Goal: Task Accomplishment & Management: Manage account settings

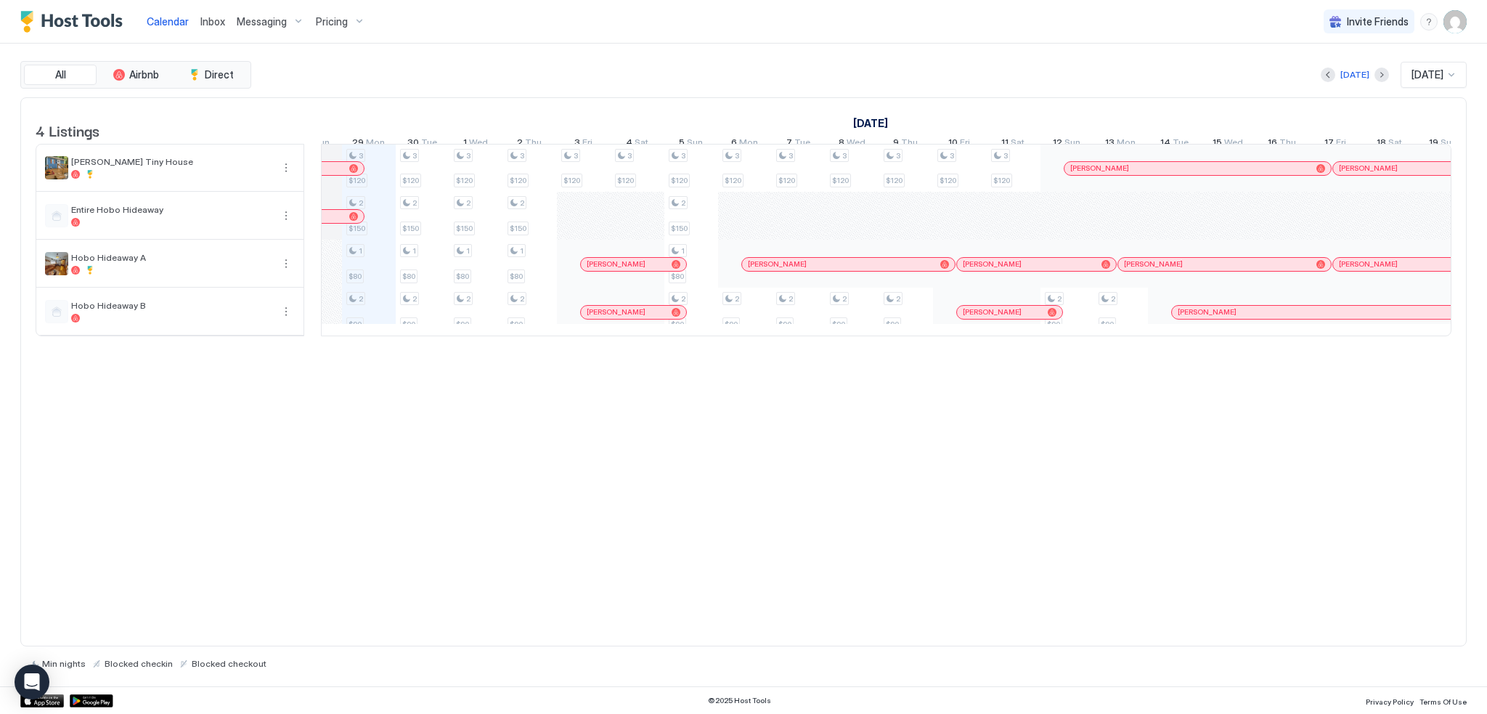
scroll to position [0, 775]
click at [793, 70] on div "[DATE] [DATE]" at bounding box center [860, 75] width 1213 height 26
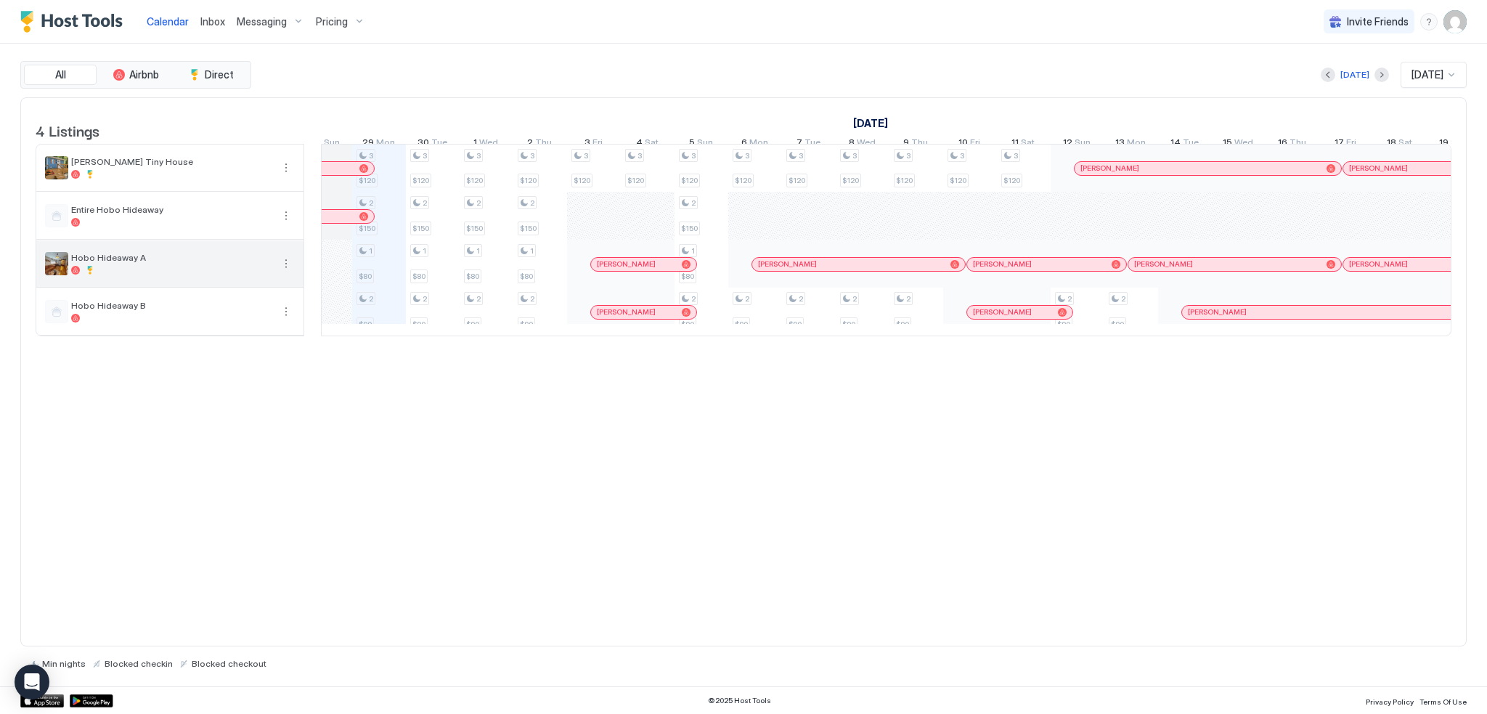
click at [201, 274] on div at bounding box center [171, 270] width 200 height 9
click at [286, 272] on button "More options" at bounding box center [285, 263] width 17 height 17
click at [264, 335] on span "Listing Settings" at bounding box center [261, 340] width 65 height 11
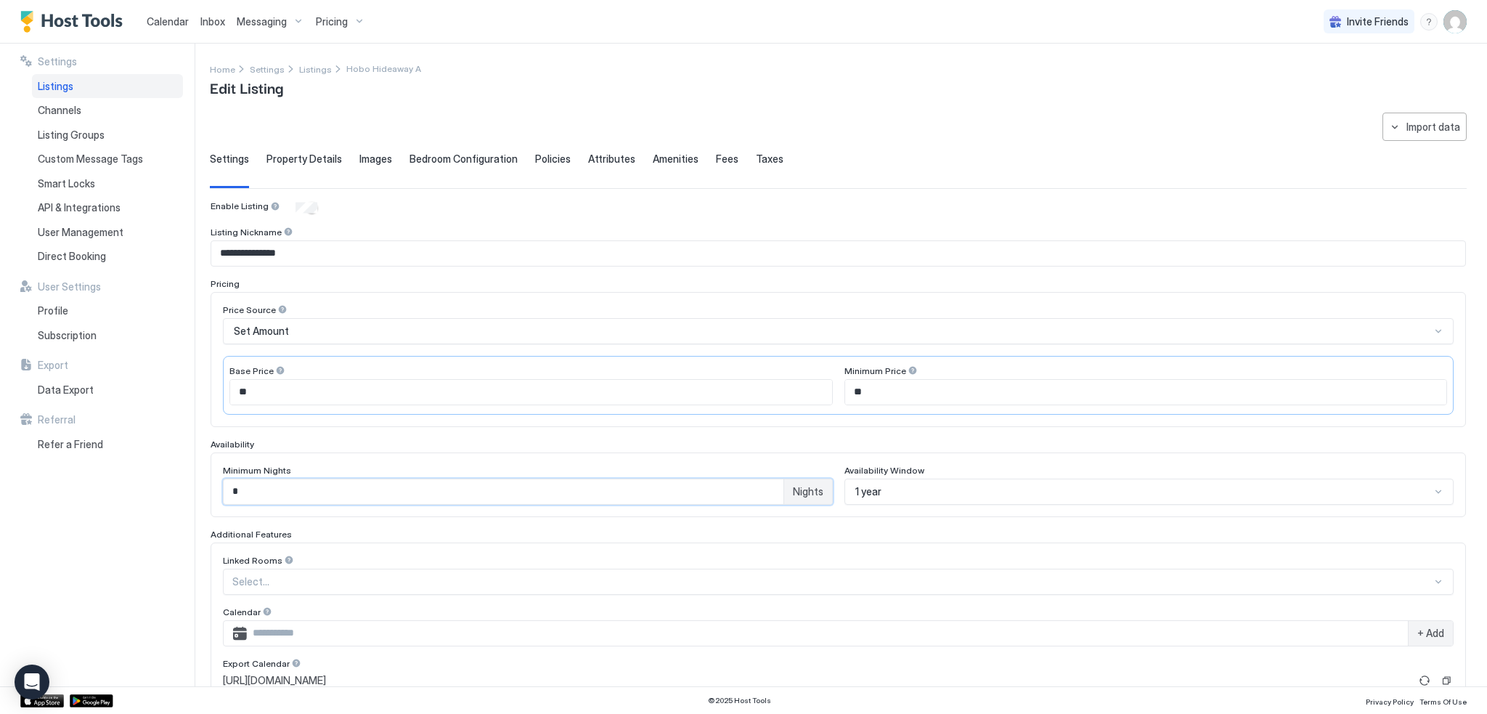
click at [773, 486] on input "*" at bounding box center [504, 491] width 560 height 25
type input "*"
click at [902, 152] on div "Settings Property Details Images Bedroom Configuration Policies Attributes Amen…" at bounding box center [838, 170] width 1257 height 36
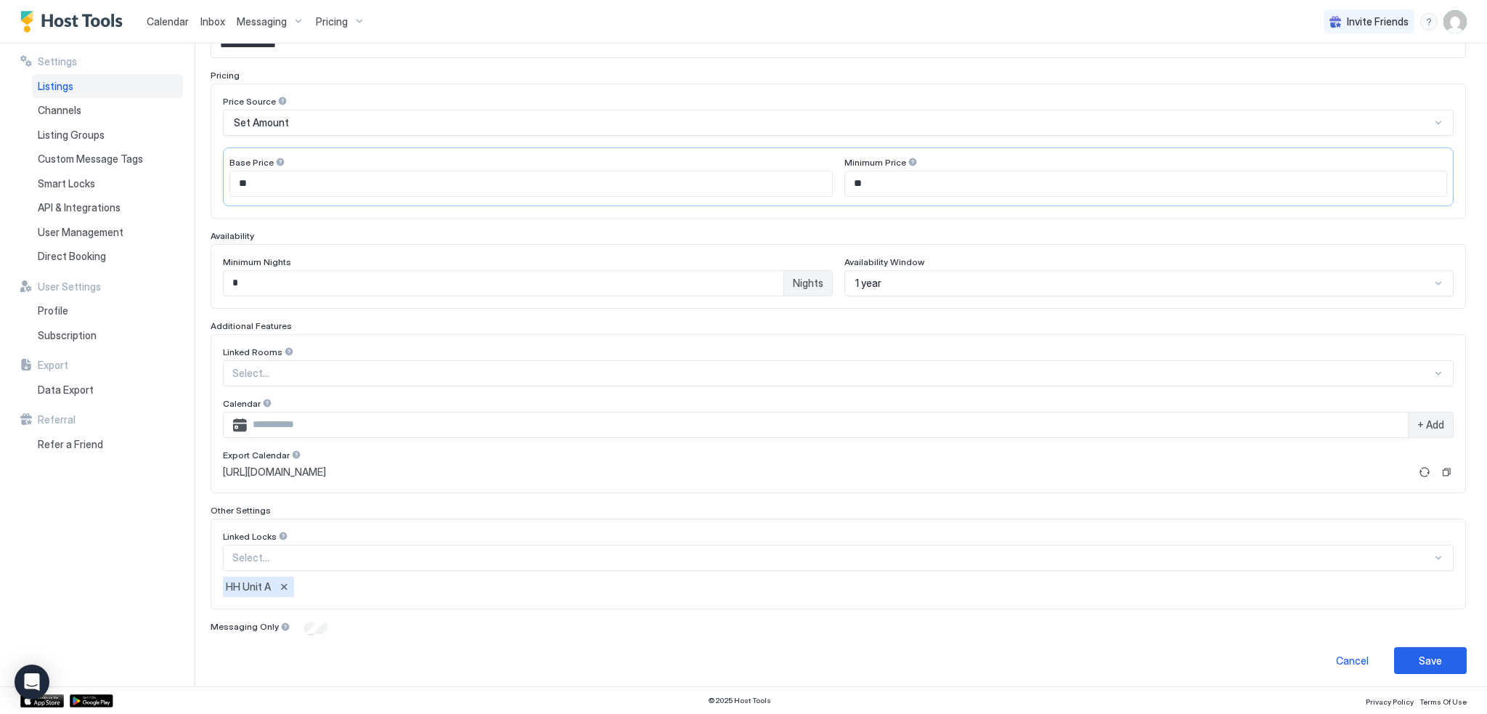
scroll to position [209, 0]
click at [1438, 653] on button "Save" at bounding box center [1430, 659] width 73 height 27
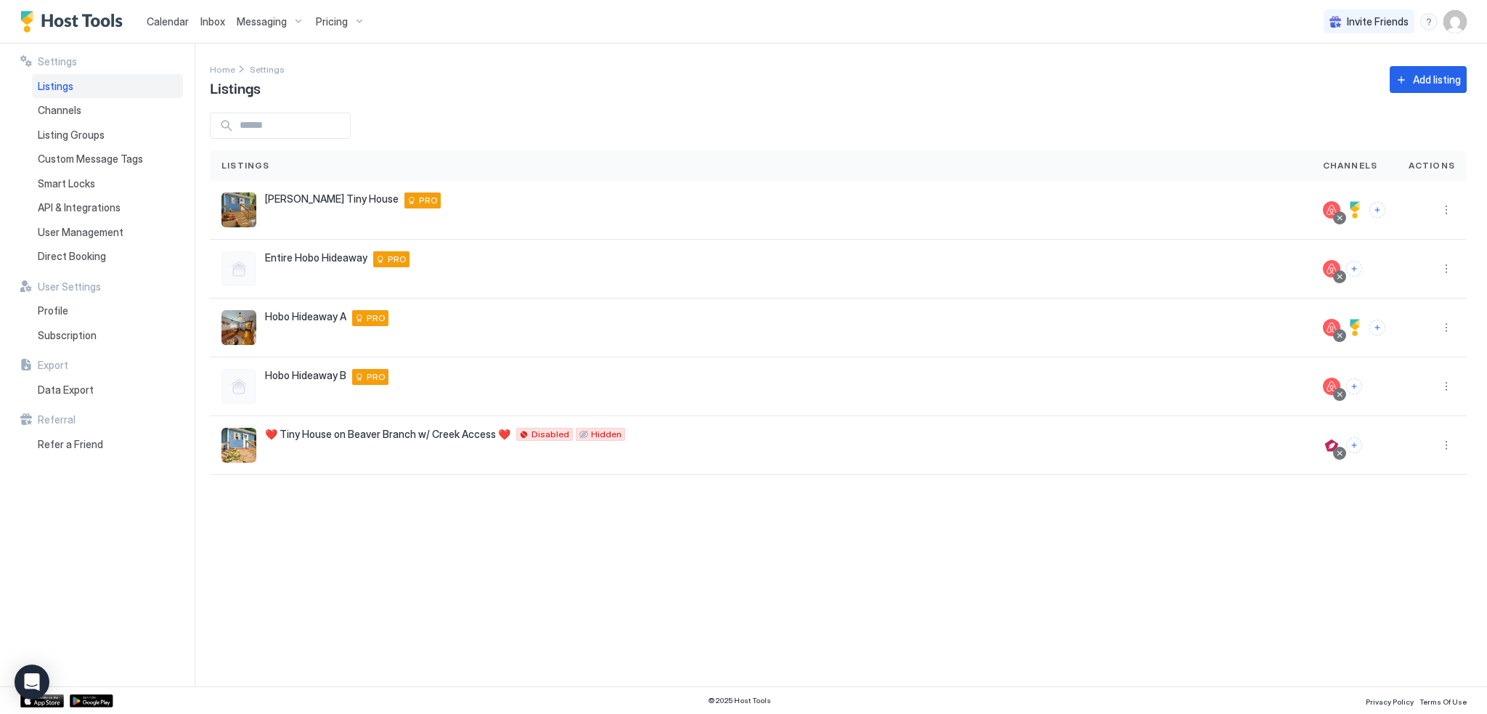
click at [975, 528] on div "Settings Home Settings Listings Add listing Listings Channels Actions [PERSON_N…" at bounding box center [848, 365] width 1277 height 643
click at [801, 124] on div at bounding box center [838, 126] width 1257 height 26
